Goal: Check status: Check status

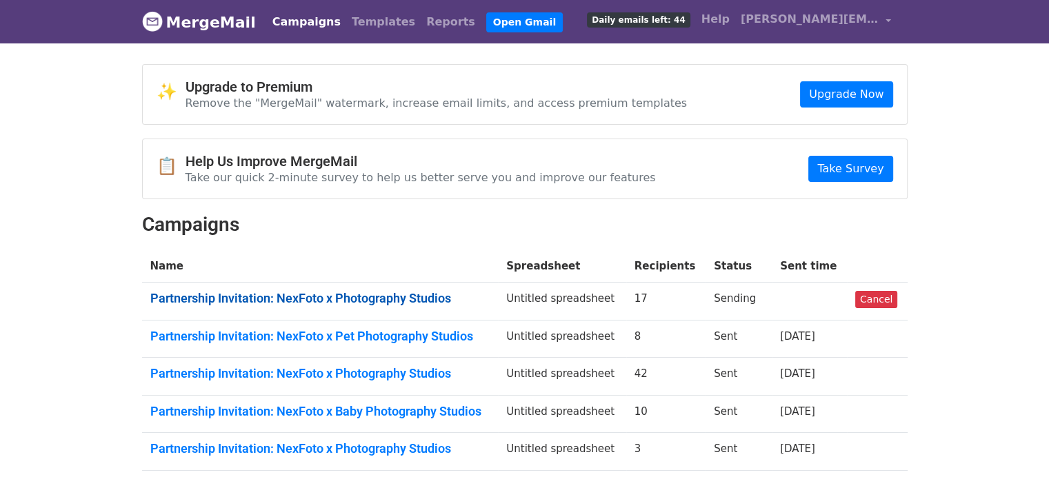
click at [412, 295] on link "Partnership Invitation: NexFoto x Photography Studios" at bounding box center [320, 298] width 340 height 15
